Goal: Transaction & Acquisition: Purchase product/service

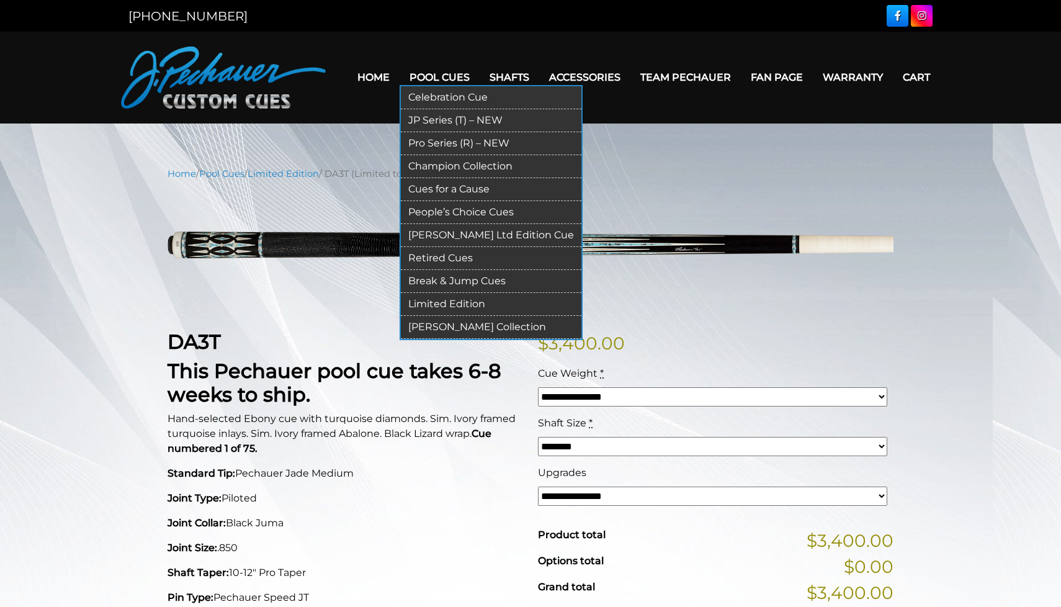
click at [428, 303] on link "Limited Edition" at bounding box center [491, 304] width 181 height 23
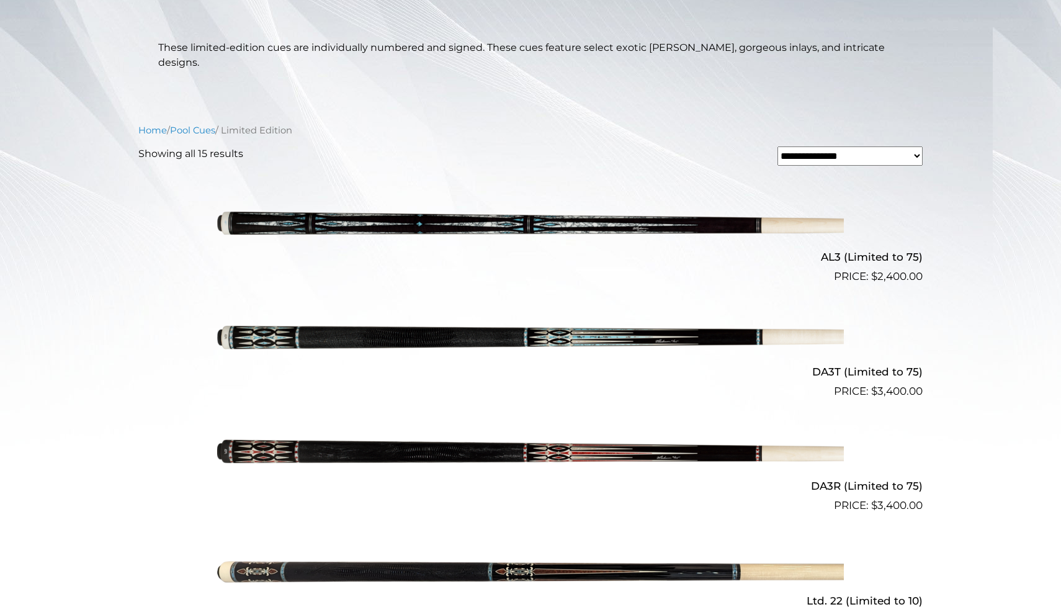
scroll to position [261, 0]
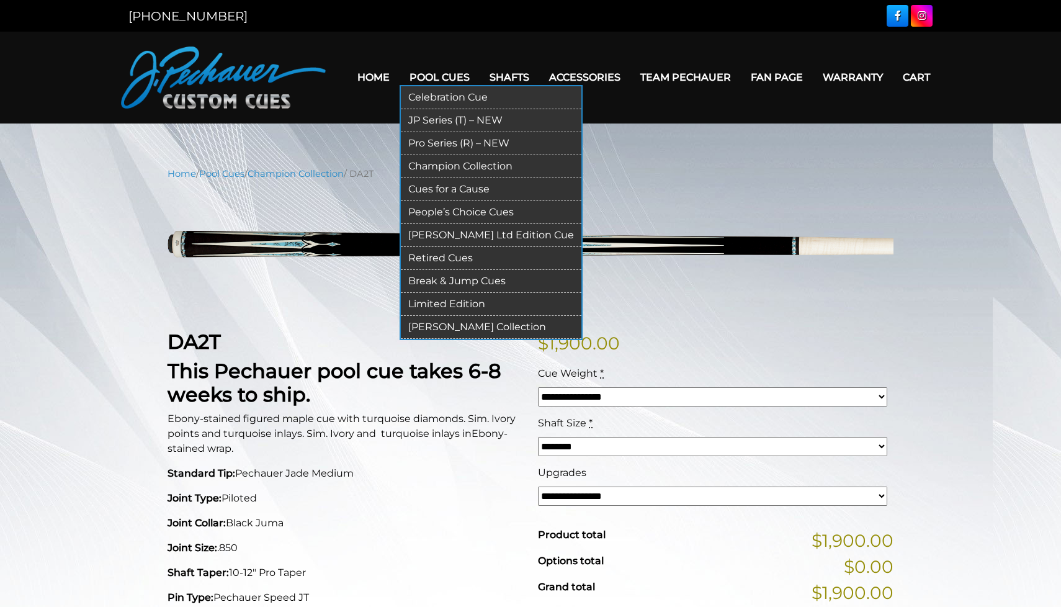
click at [428, 304] on link "Limited Edition" at bounding box center [491, 304] width 181 height 23
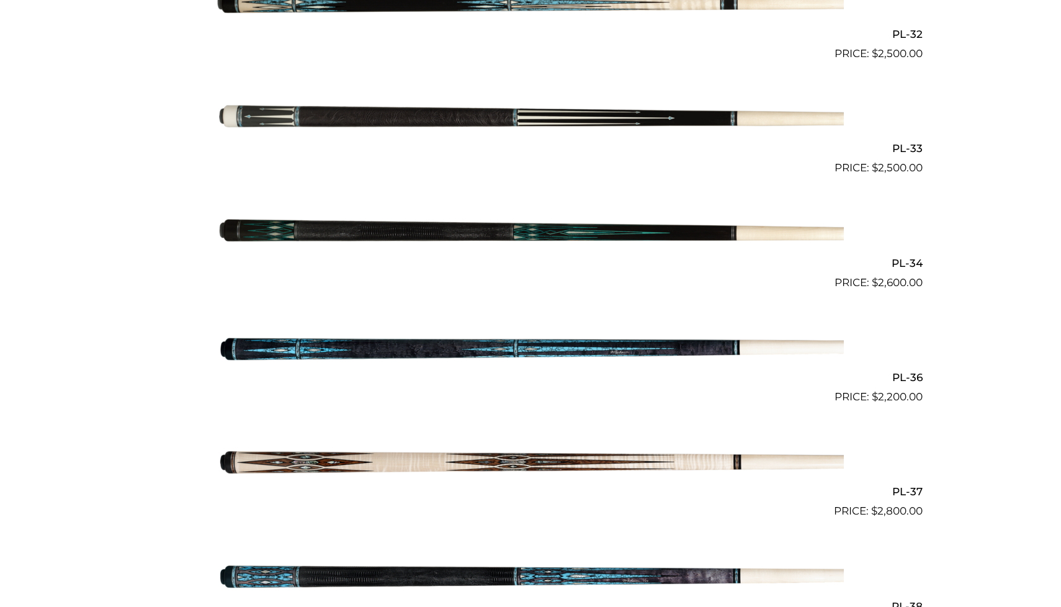
scroll to position [952, 0]
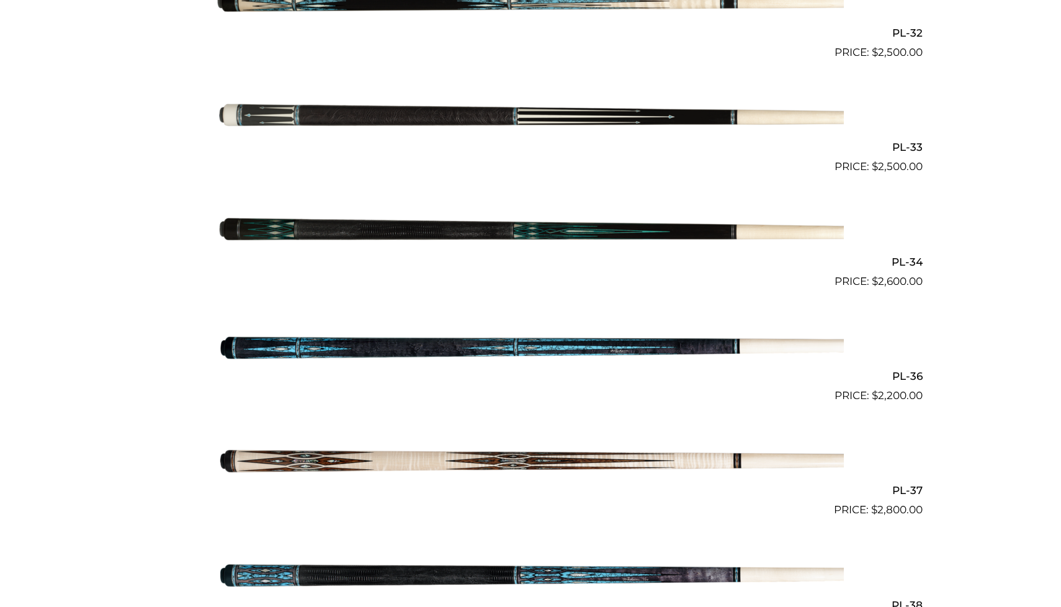
click at [420, 326] on img at bounding box center [530, 347] width 627 height 104
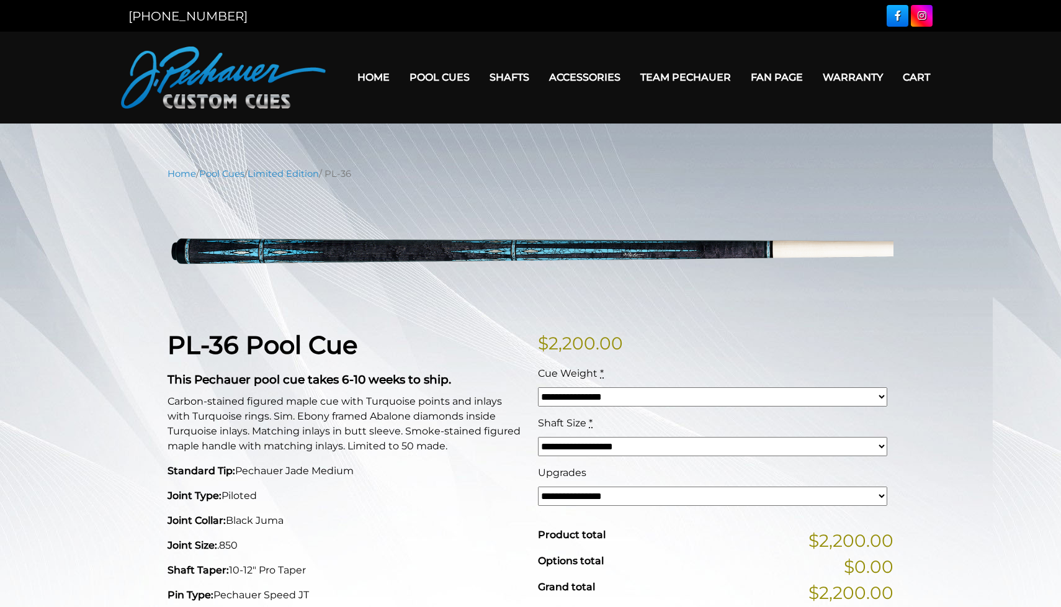
select select "*****"
